Goal: Task Accomplishment & Management: Use online tool/utility

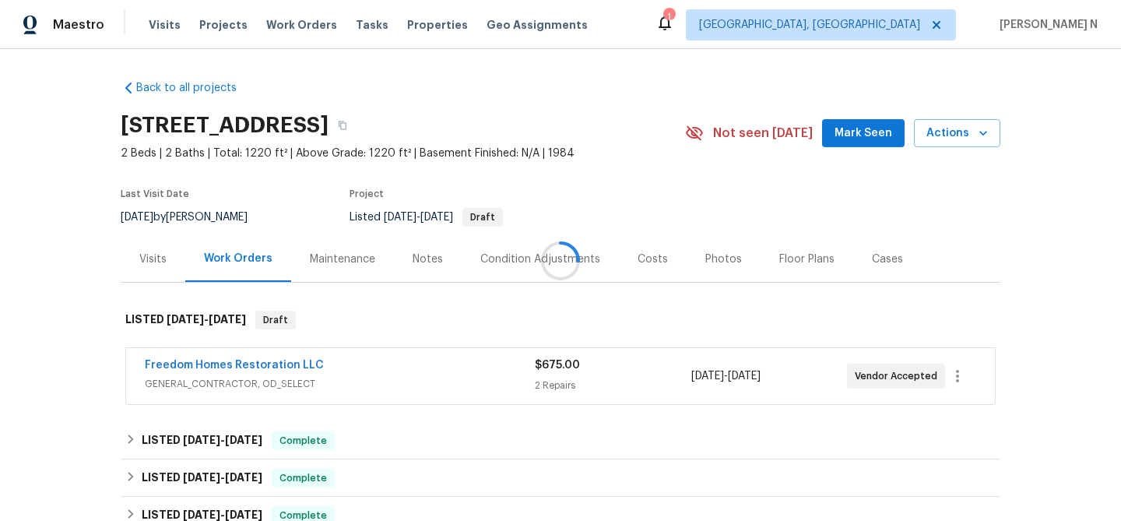
click at [309, 255] on div at bounding box center [560, 260] width 1121 height 521
click at [330, 267] on div "Maintenance" at bounding box center [342, 259] width 65 height 16
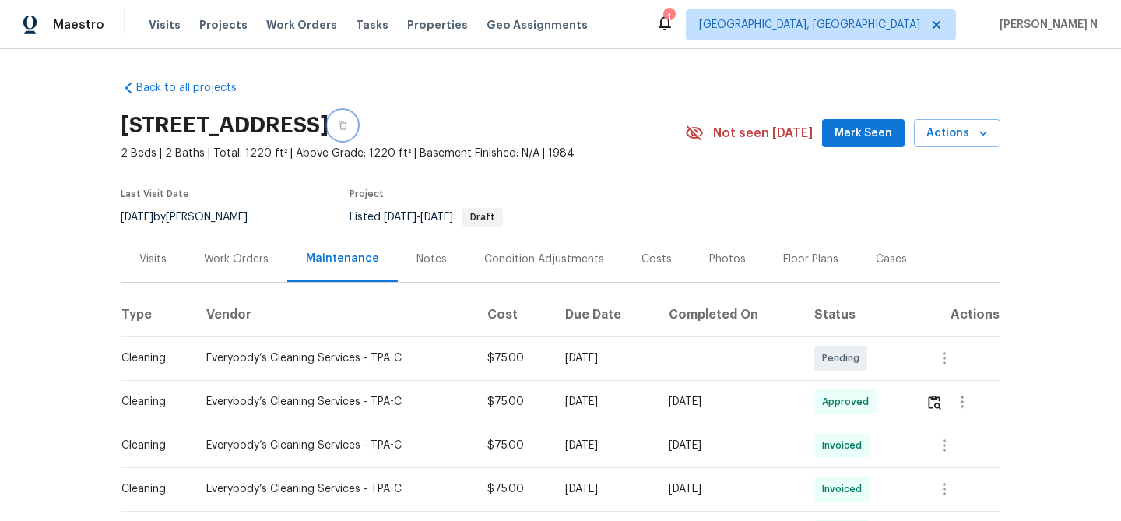
click at [347, 130] on icon "button" at bounding box center [342, 125] width 9 height 9
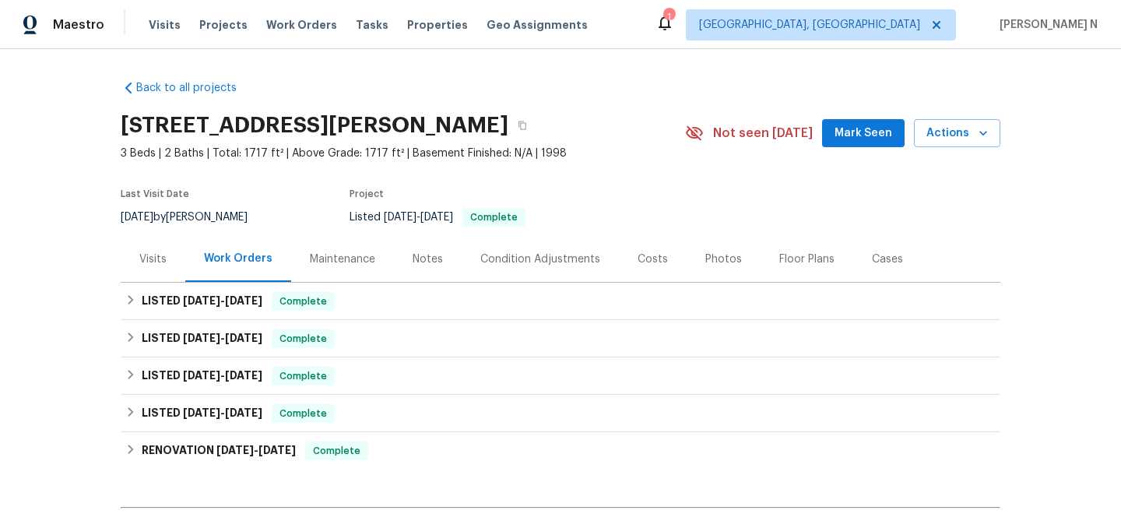
click at [336, 256] on div "Maintenance" at bounding box center [342, 259] width 65 height 16
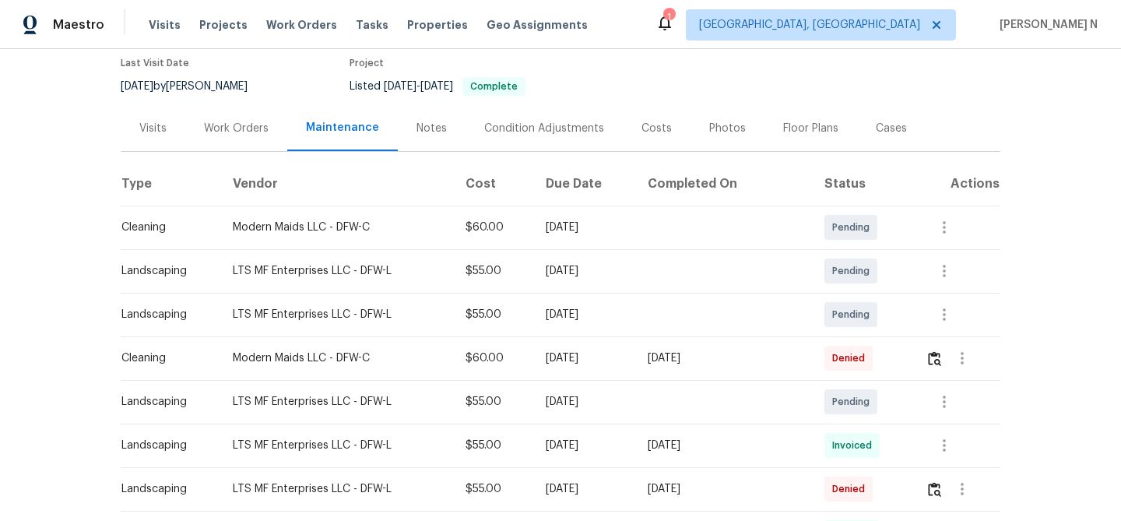
scroll to position [156, 0]
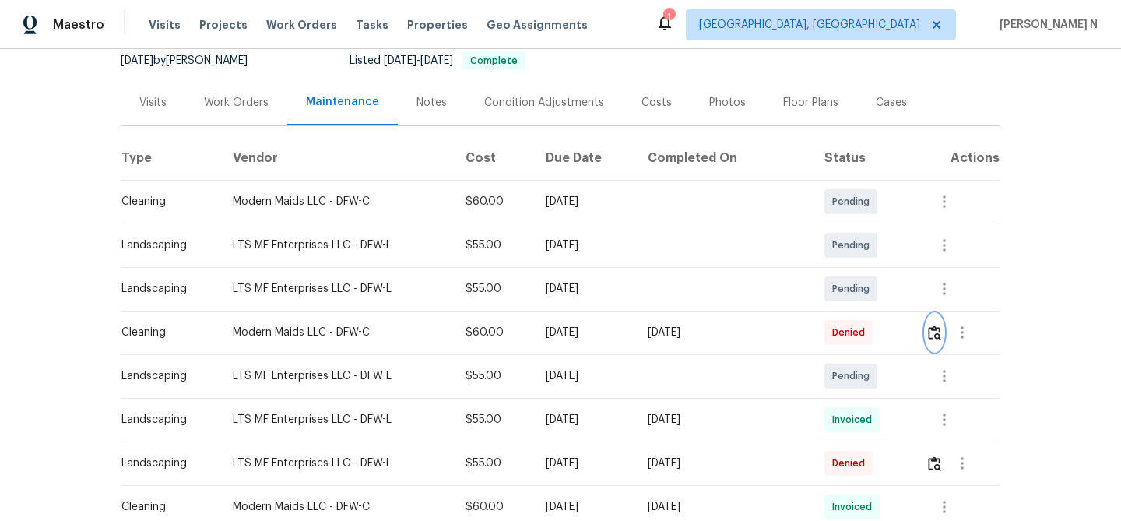
click at [933, 341] on button "button" at bounding box center [935, 332] width 18 height 37
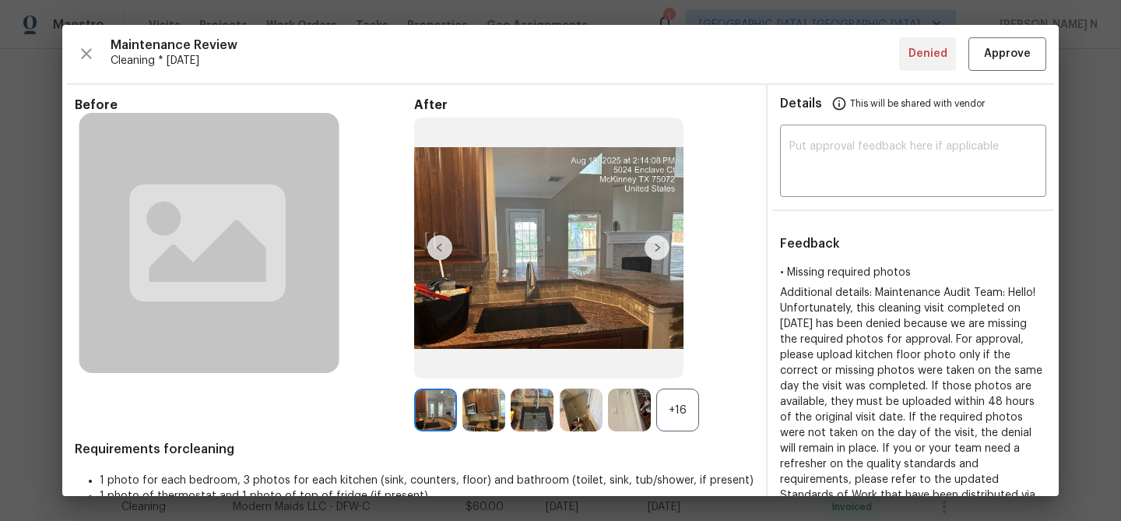
click at [678, 418] on div "+16" at bounding box center [677, 410] width 43 height 43
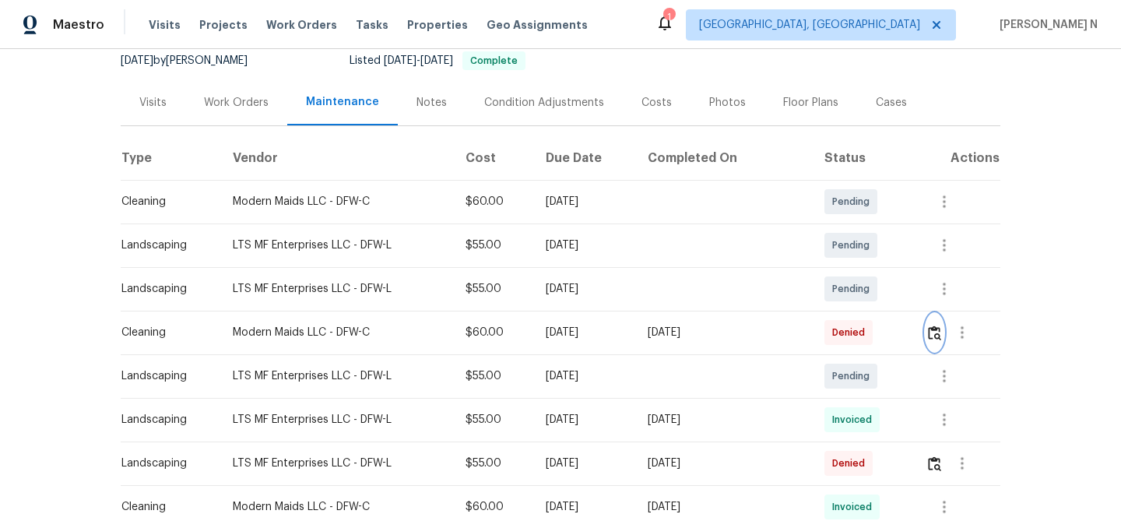
scroll to position [0, 0]
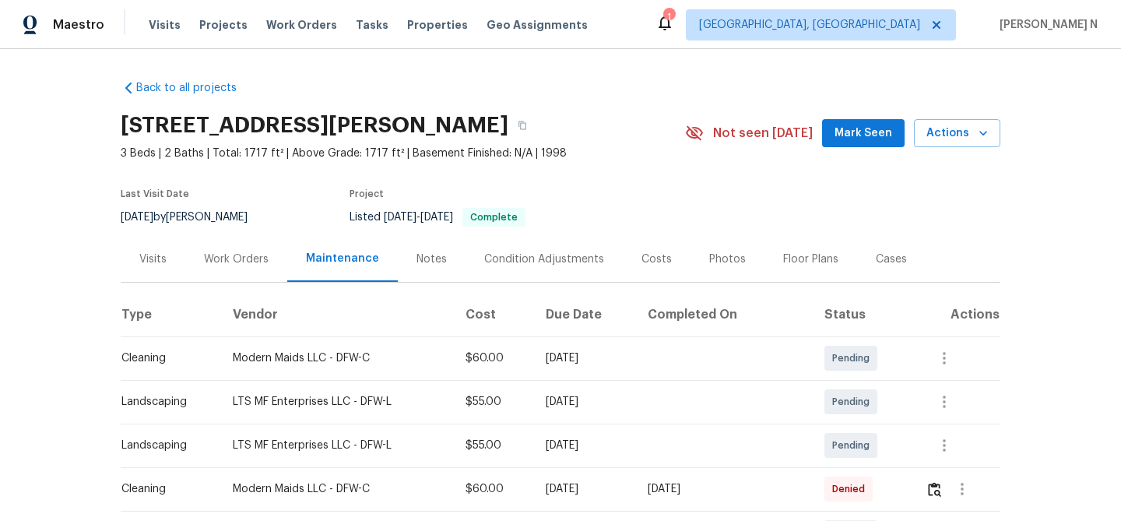
click at [543, 141] on div "5024 Enclave Ct, McKinney, TX 75072" at bounding box center [403, 125] width 564 height 40
click at [519, 112] on div "5024 Enclave Ct, McKinney, TX 75072" at bounding box center [403, 125] width 564 height 40
click at [526, 119] on button "button" at bounding box center [522, 125] width 28 height 28
click at [526, 129] on icon "button" at bounding box center [523, 125] width 8 height 9
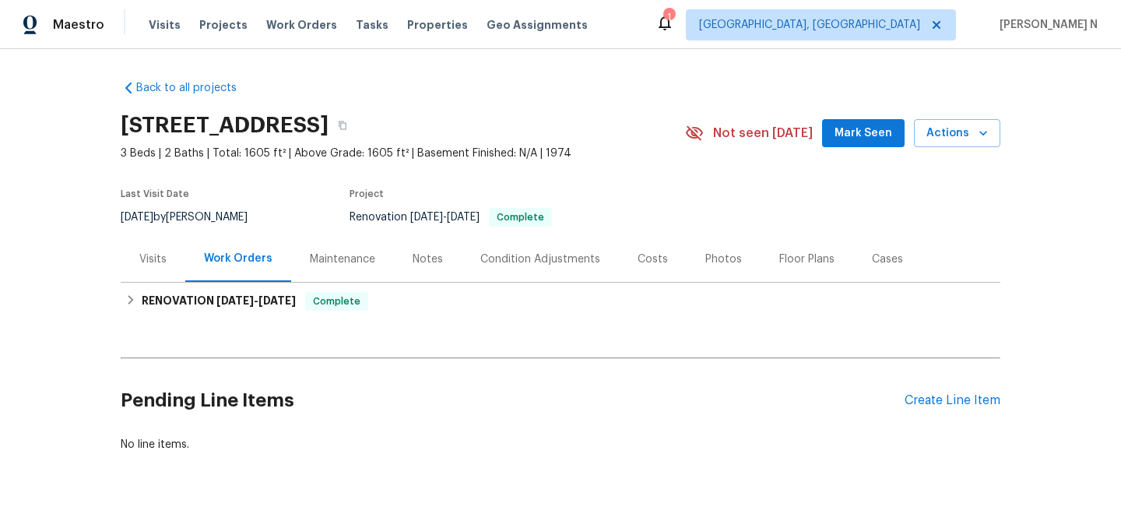
click at [310, 273] on div "Maintenance" at bounding box center [342, 259] width 103 height 46
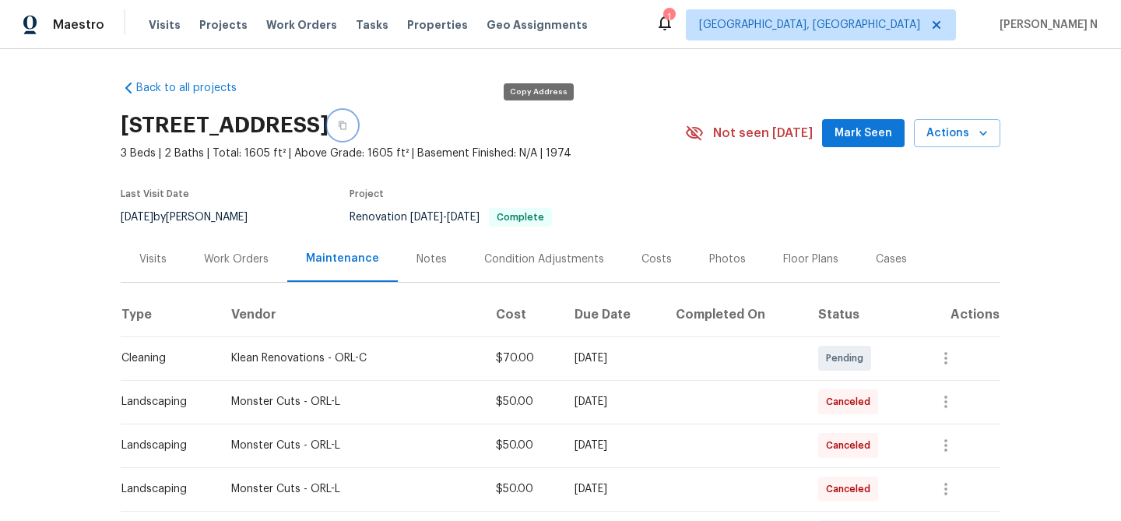
click at [347, 128] on icon "button" at bounding box center [342, 125] width 9 height 9
click at [357, 132] on button "button" at bounding box center [343, 125] width 28 height 28
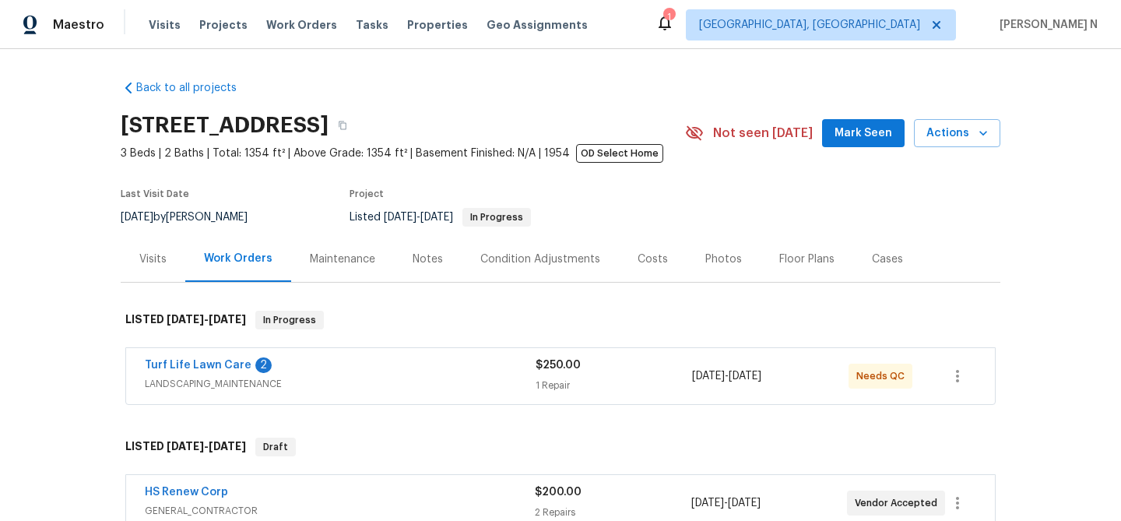
click at [358, 258] on div "Maintenance" at bounding box center [342, 259] width 65 height 16
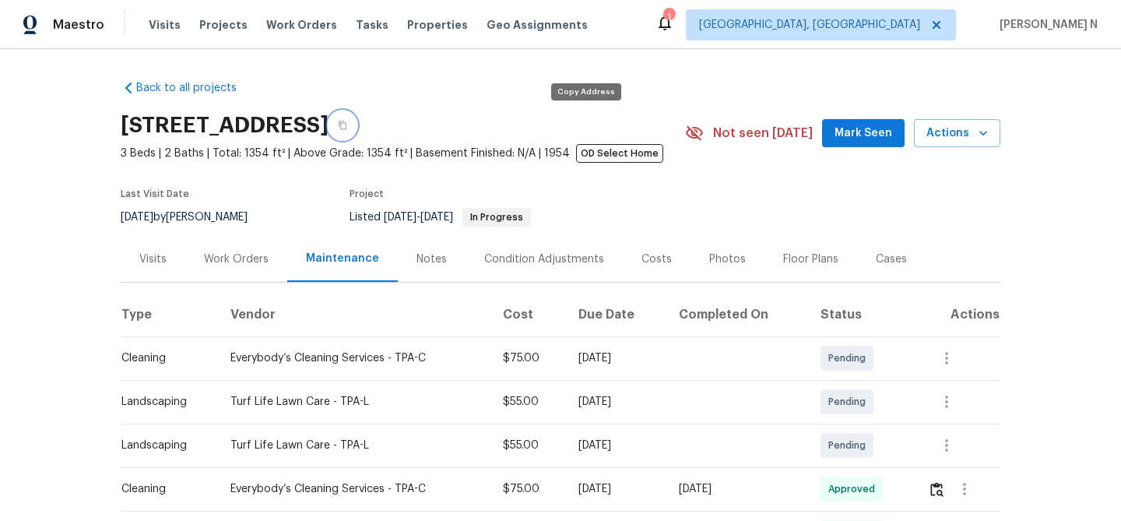
click at [347, 126] on icon "button" at bounding box center [342, 125] width 9 height 9
click at [347, 125] on icon "button" at bounding box center [342, 125] width 9 height 9
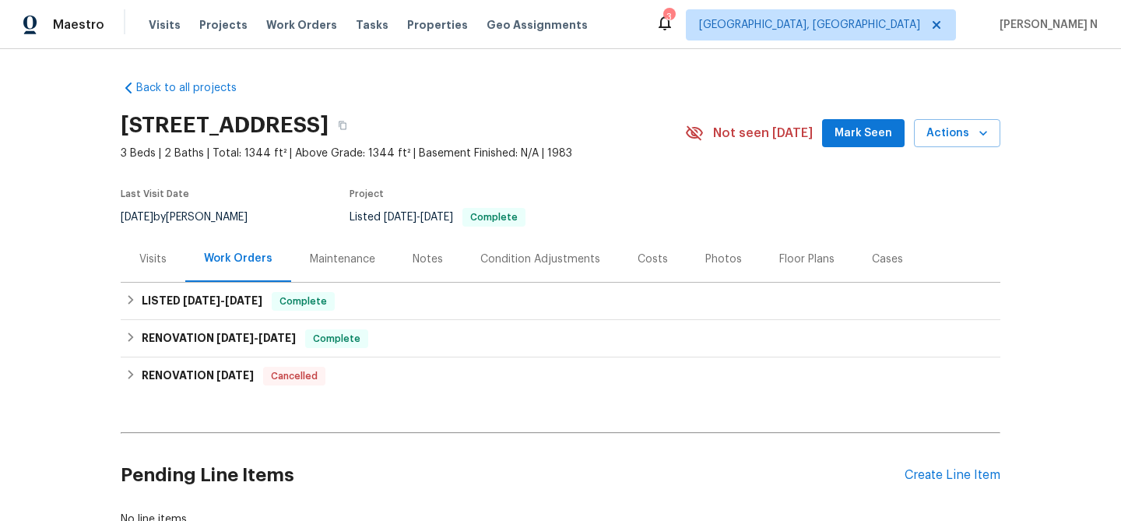
click at [316, 268] on div "Maintenance" at bounding box center [342, 259] width 103 height 46
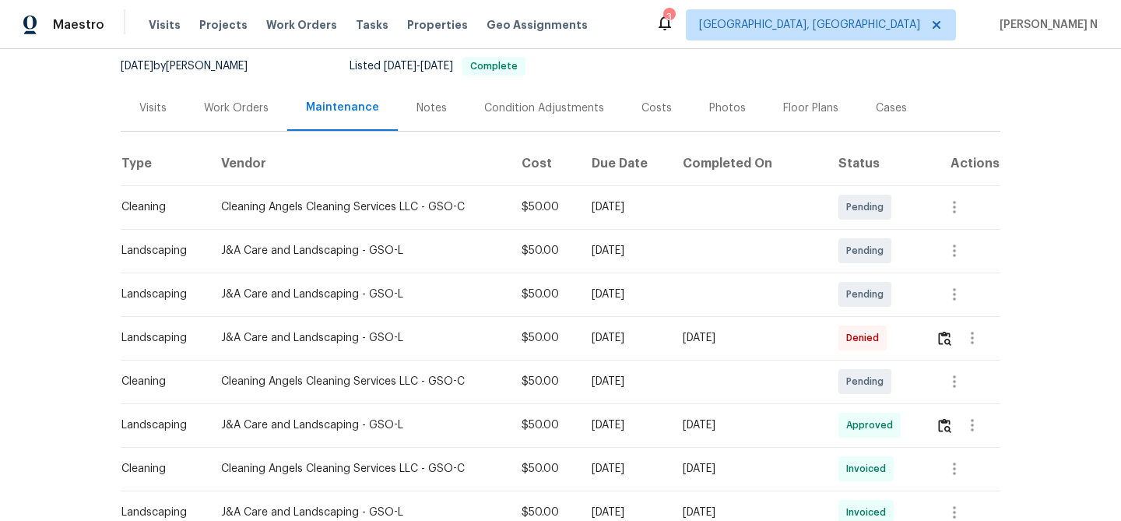
scroll to position [214, 0]
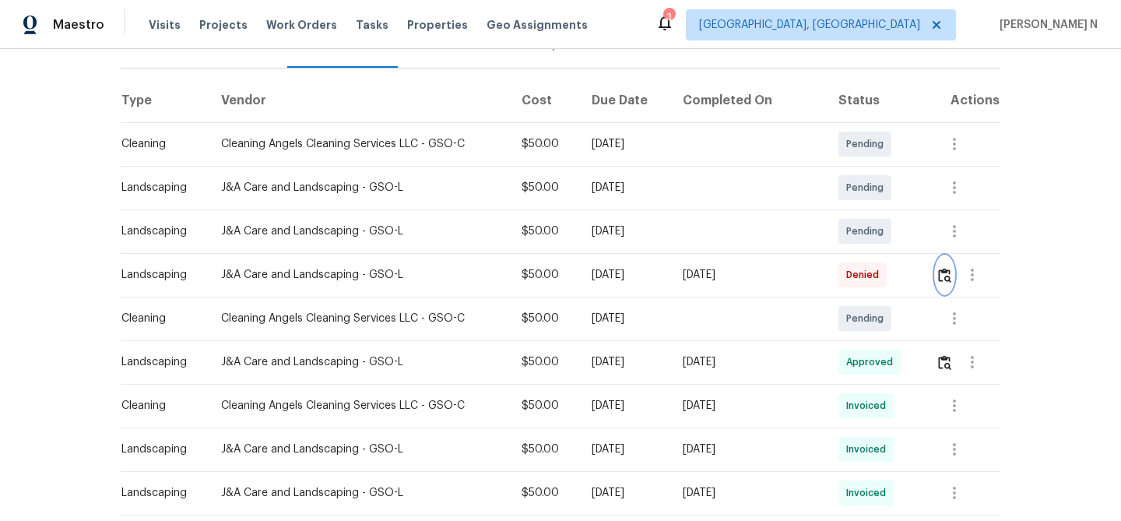
click at [948, 271] on img "button" at bounding box center [944, 275] width 13 height 15
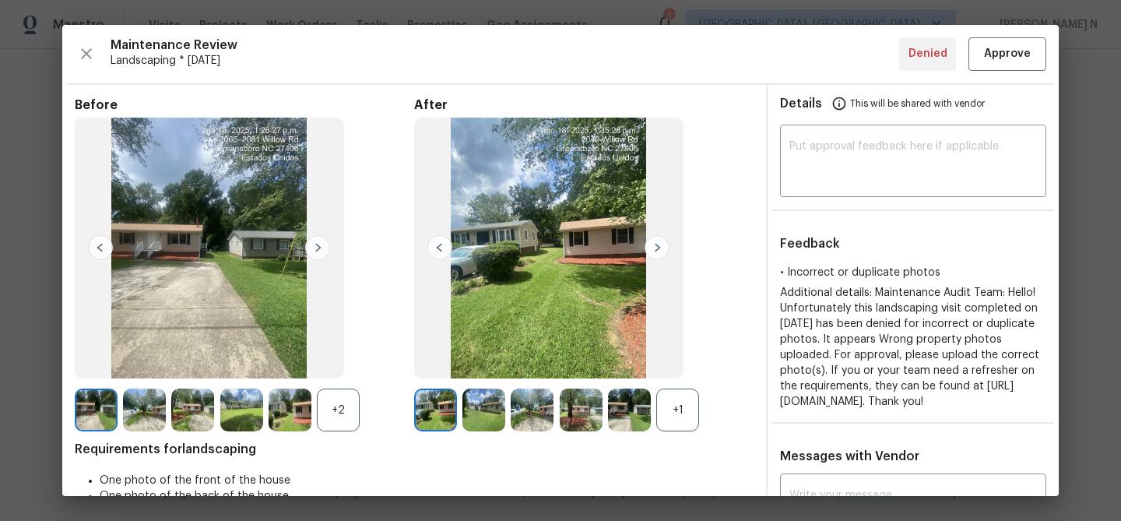
click at [669, 409] on div "+1" at bounding box center [677, 410] width 43 height 43
click at [344, 427] on div "+2" at bounding box center [338, 410] width 43 height 43
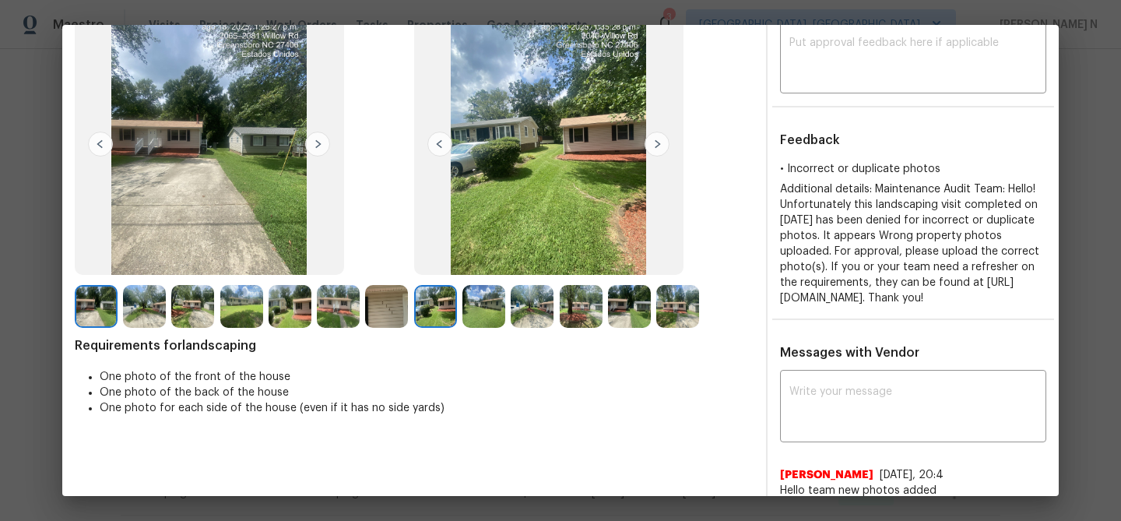
scroll to position [72, 0]
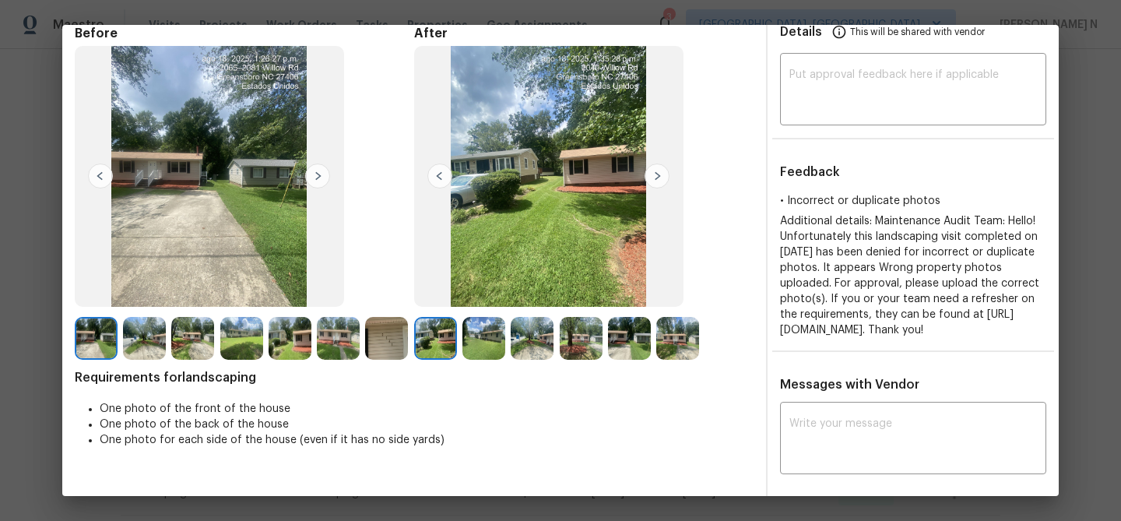
click at [374, 352] on img at bounding box center [386, 338] width 43 height 43
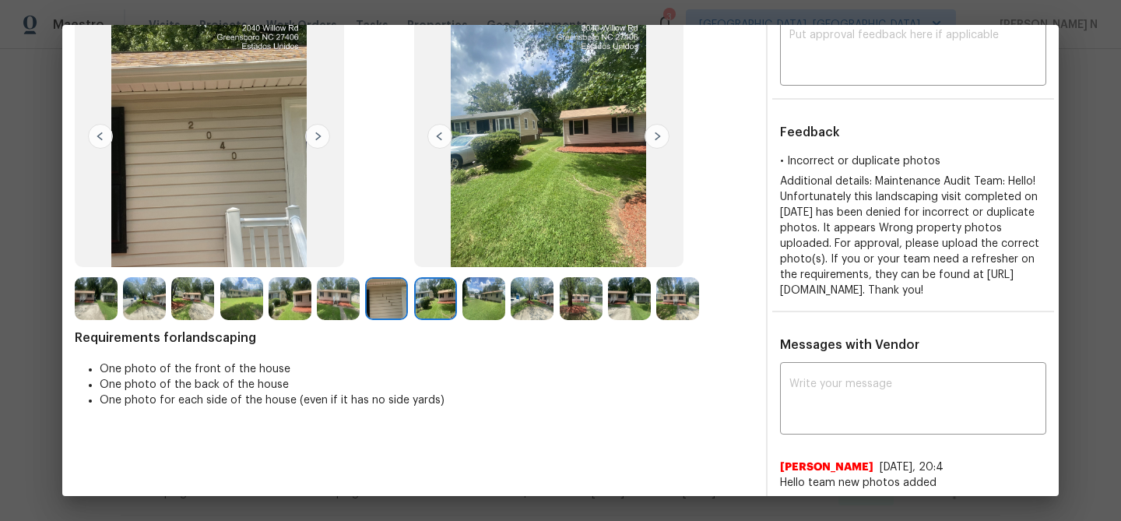
scroll to position [107, 0]
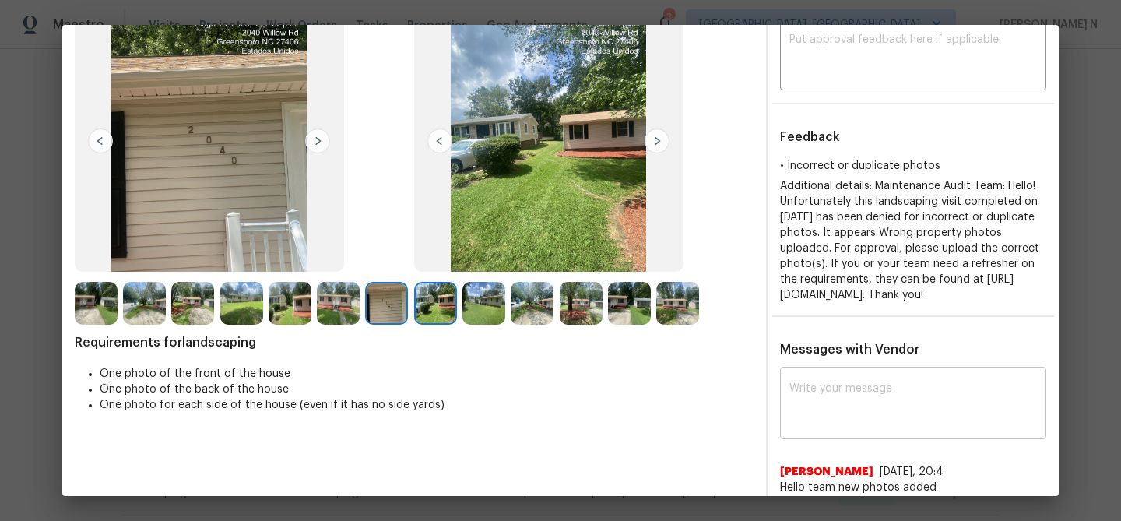
click at [918, 427] on textarea at bounding box center [914, 405] width 248 height 44
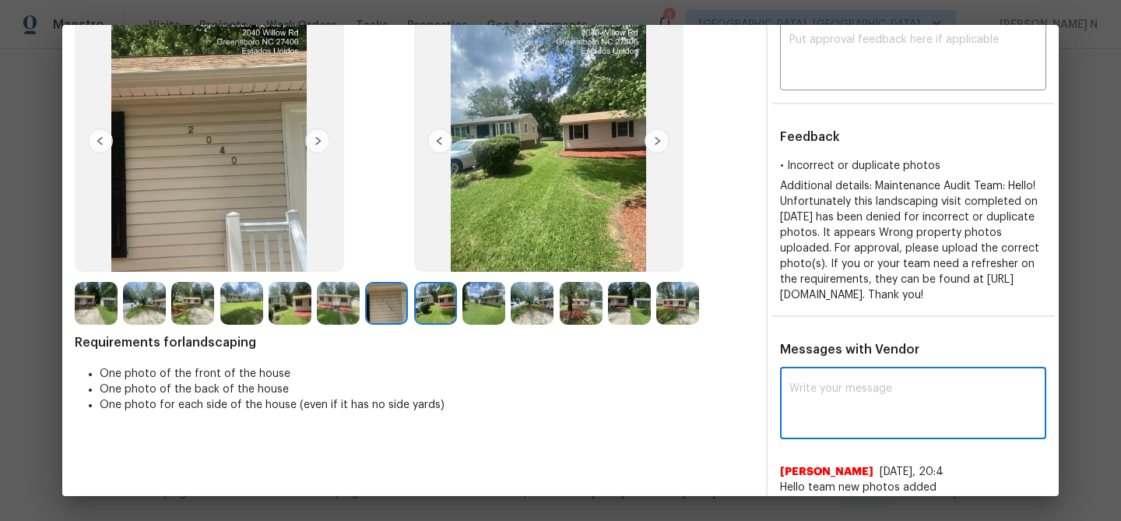
paste textarea "Maintenance Audit Team: Hello! Thank you for uploading the photo, after further…"
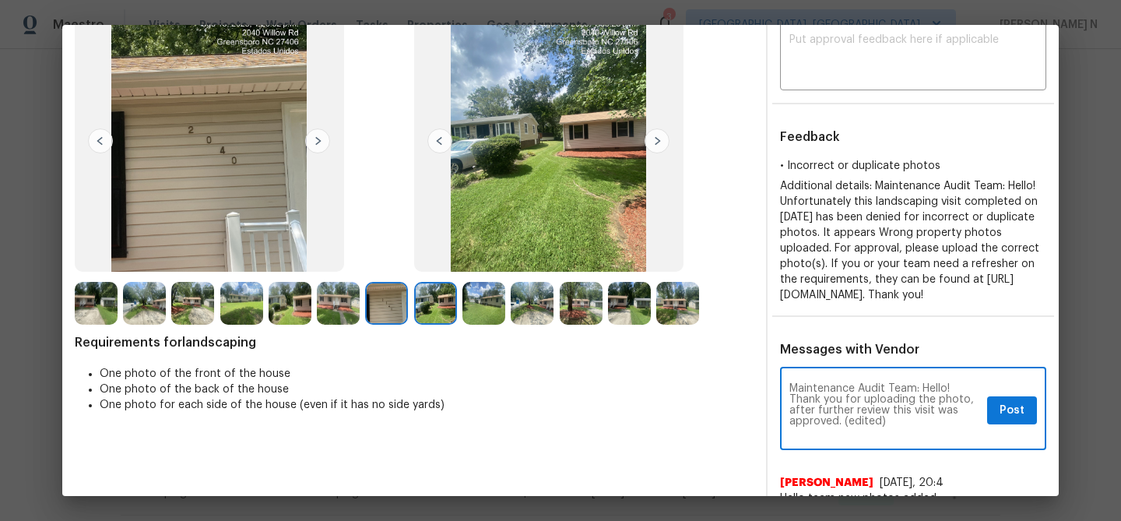
scroll to position [0, 0]
drag, startPoint x: 844, startPoint y: 438, endPoint x: 901, endPoint y: 438, distance: 56.8
click at [901, 438] on textarea "Maintenance Audit Team: Hello! Thank you for uploading the photo, after further…" at bounding box center [886, 410] width 192 height 55
type textarea "Maintenance Audit Team: Hello! Thank you for uploading the photo, after further…"
click at [1030, 425] on button "Post" at bounding box center [1012, 410] width 50 height 29
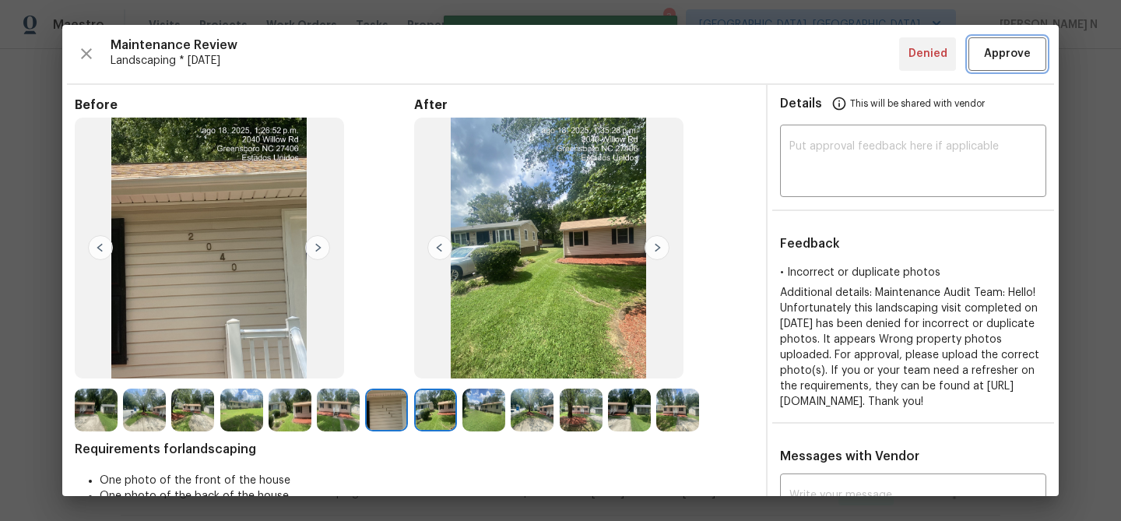
click at [1021, 58] on span "Approve" at bounding box center [1007, 53] width 47 height 19
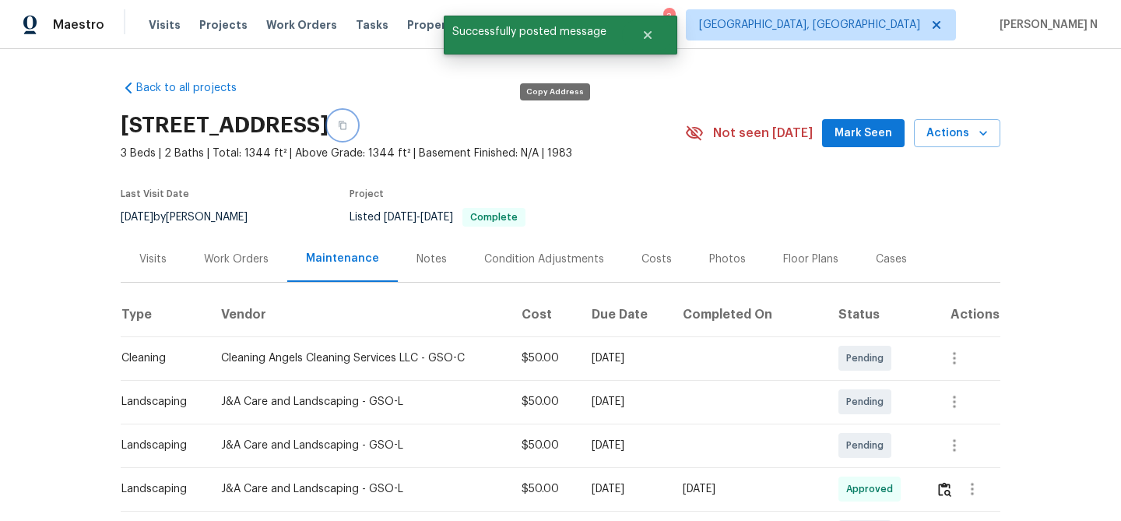
click at [347, 129] on icon "button" at bounding box center [342, 125] width 9 height 9
